Goal: Transaction & Acquisition: Book appointment/travel/reservation

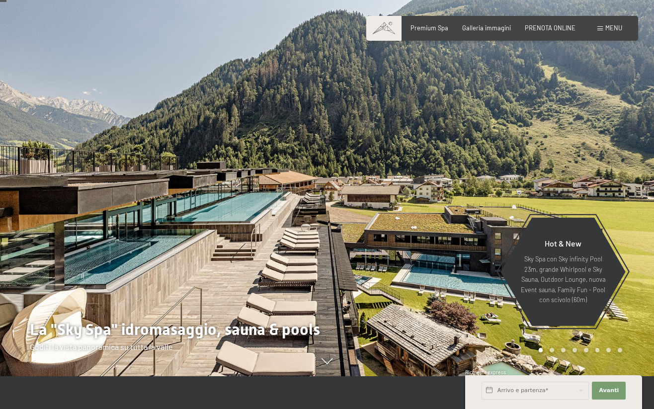
scroll to position [50, 0]
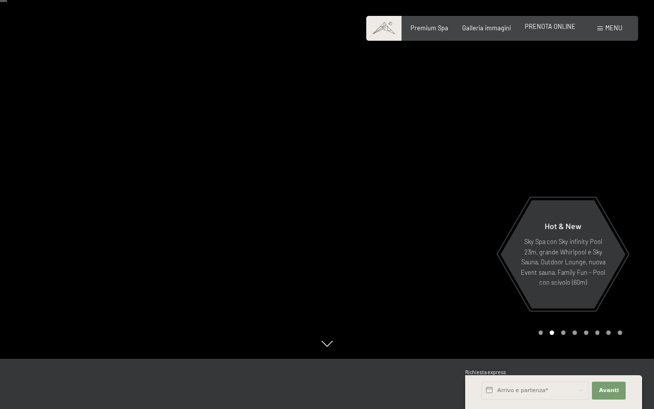
click at [567, 28] on span "PRENOTA ONLINE" at bounding box center [550, 26] width 51 height 8
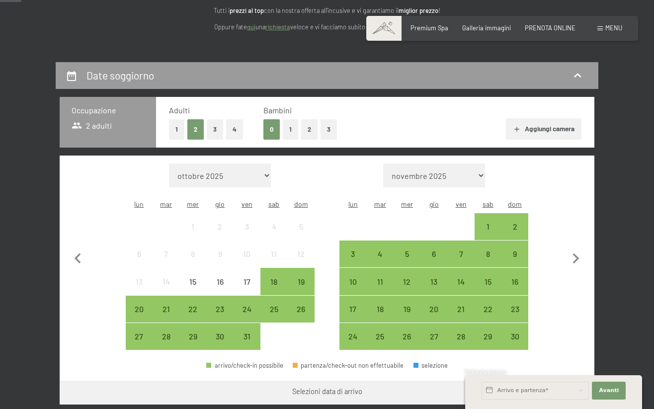
scroll to position [135, 0]
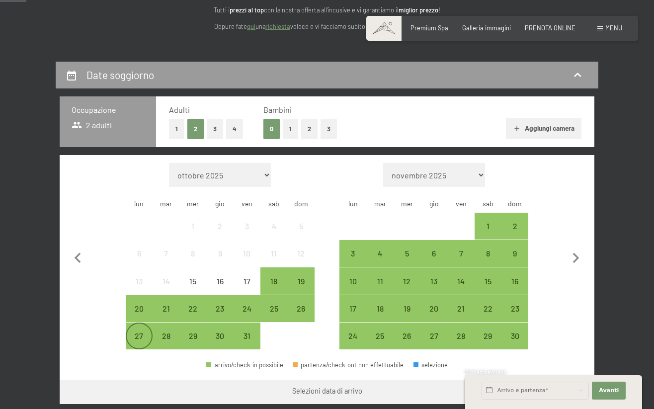
click at [142, 332] on div "27" at bounding box center [139, 344] width 25 height 25
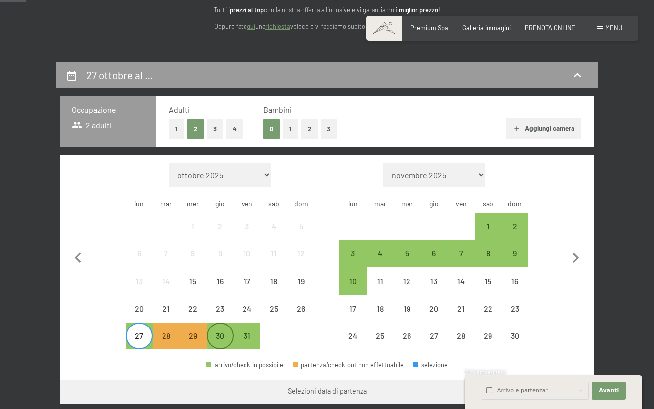
click at [227, 332] on div "30" at bounding box center [220, 344] width 25 height 25
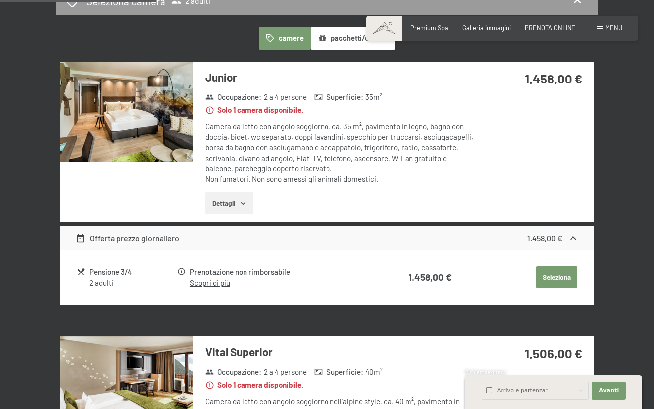
scroll to position [564, 0]
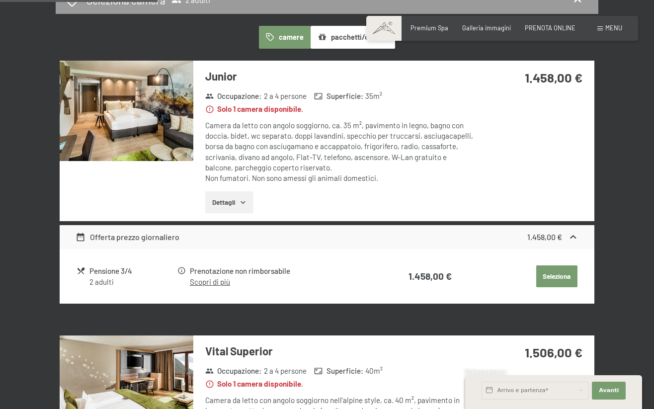
click at [170, 107] on img at bounding box center [127, 111] width 134 height 100
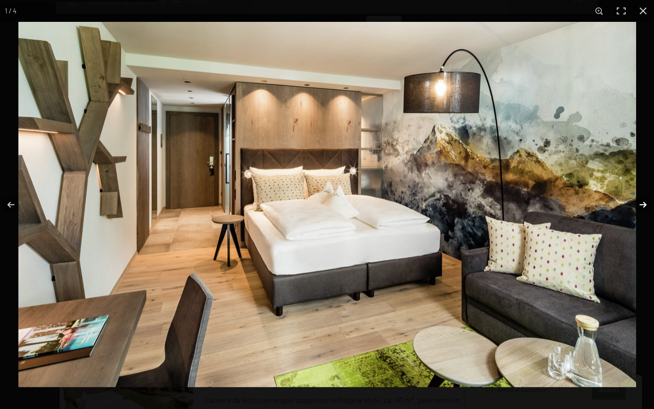
click at [641, 205] on button "button" at bounding box center [636, 205] width 35 height 50
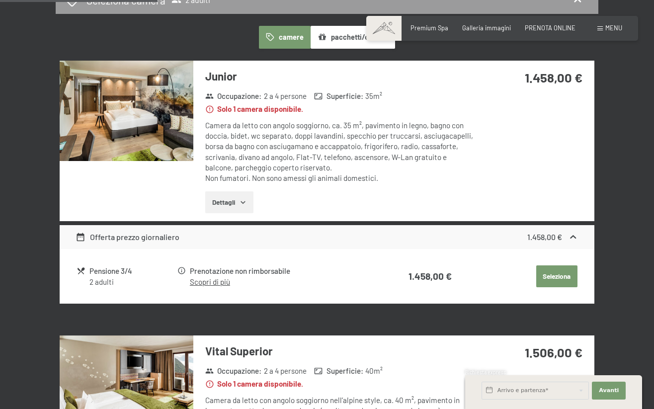
click at [0, 0] on button "button" at bounding box center [0, 0] width 0 height 0
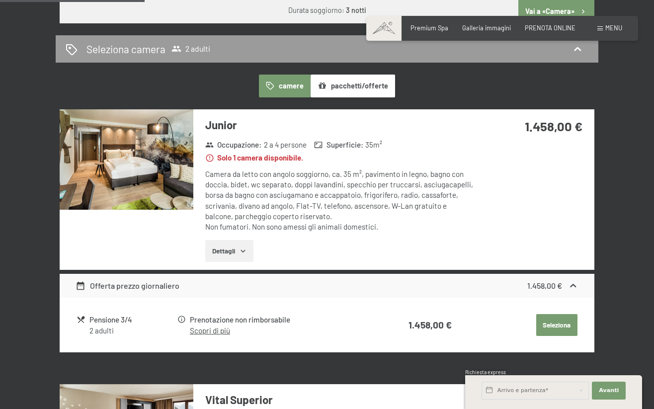
scroll to position [517, 0]
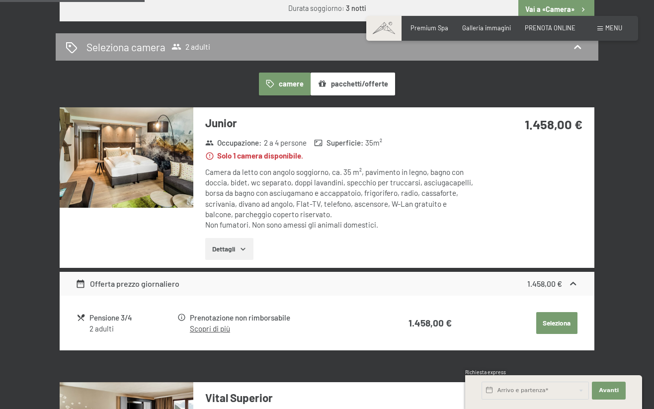
click at [566, 312] on button "Seleziona" at bounding box center [556, 323] width 41 height 22
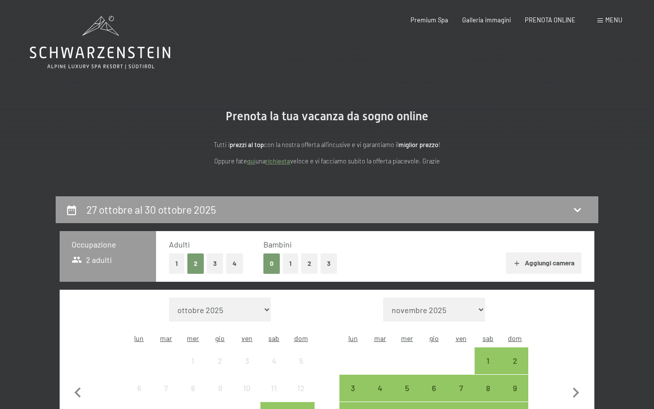
scroll to position [0, 0]
click at [110, 52] on icon at bounding box center [100, 53] width 141 height 12
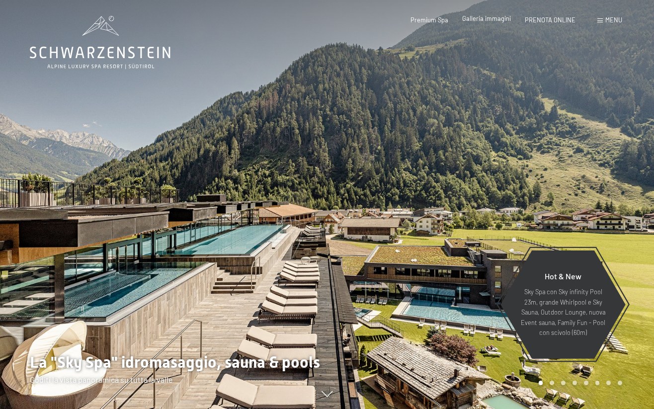
click at [485, 19] on span "Galleria immagini" at bounding box center [486, 18] width 49 height 8
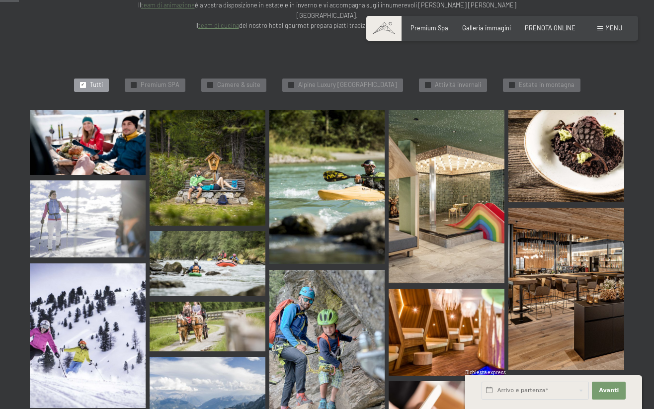
scroll to position [266, 0]
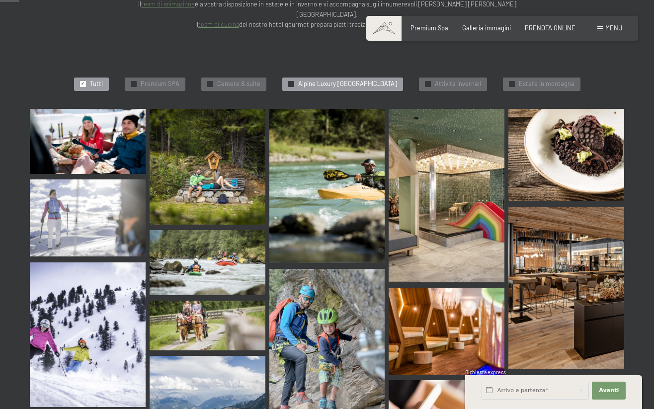
click at [301, 79] on span "Alpine Luxury SPA Resort Schwarzenstein" at bounding box center [347, 83] width 99 height 9
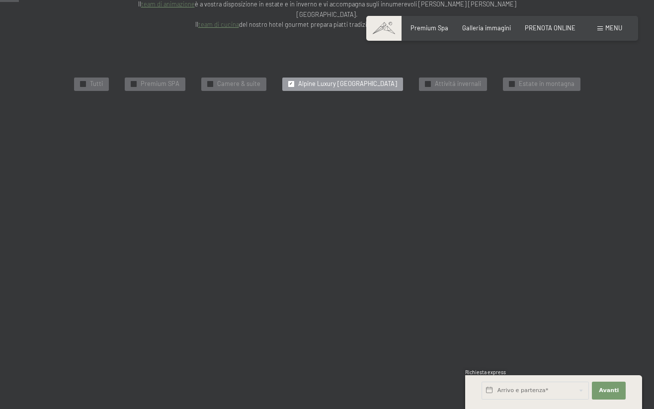
scroll to position [224, 0]
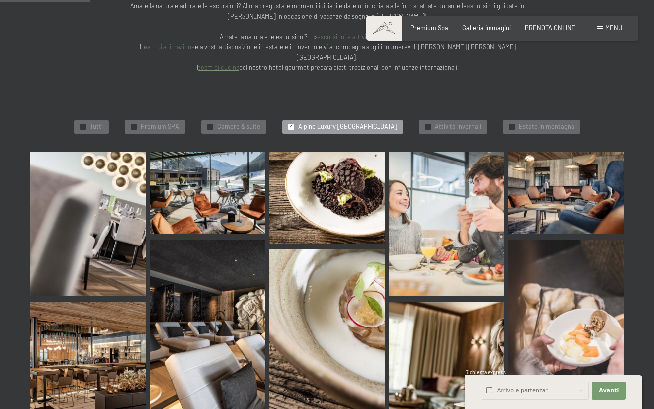
click at [119, 201] on img at bounding box center [88, 224] width 116 height 145
